Goal: Information Seeking & Learning: Learn about a topic

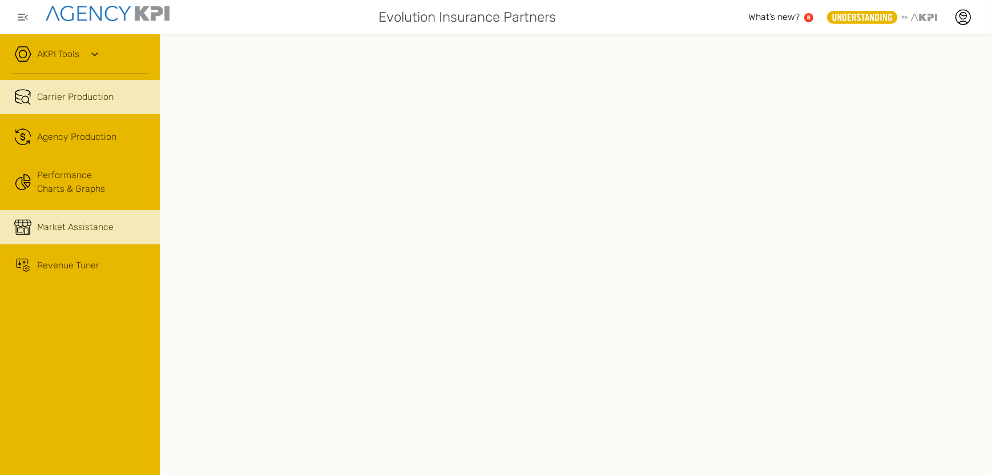
click at [72, 225] on span "Market Assistance" at bounding box center [75, 227] width 76 height 14
